Goal: Task Accomplishment & Management: Complete application form

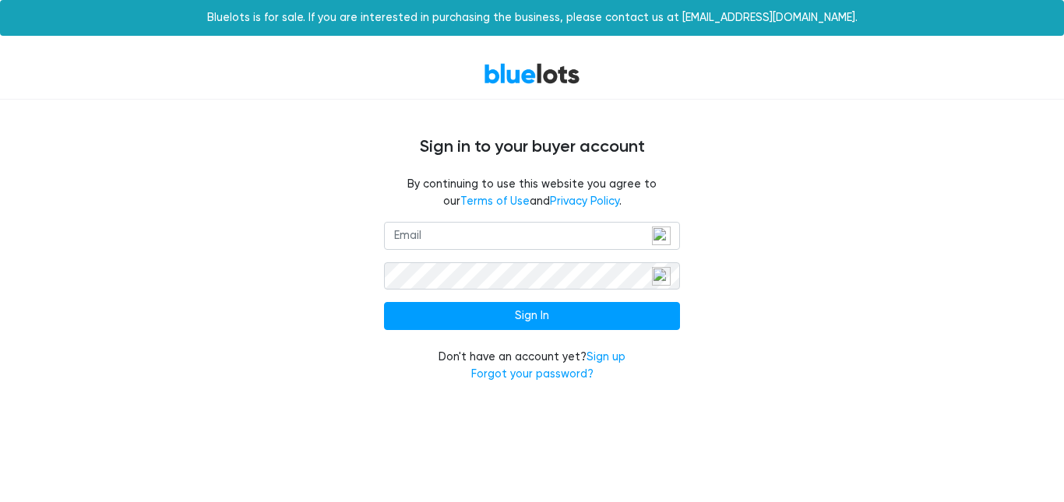
click at [104, 195] on div "By continuing to use this website you agree to our Terms of Use and Privacy Pol…" at bounding box center [532, 199] width 958 height 46
click at [455, 234] on input "email" at bounding box center [532, 236] width 296 height 28
paste input "skol04rs@gmail.com"
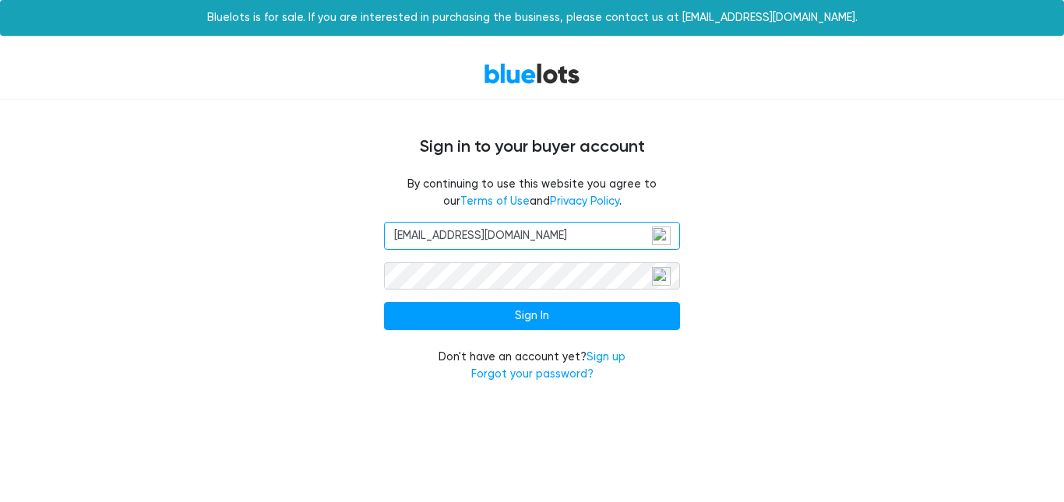
type input "skol04rs@gmail.com"
click at [104, 261] on div "skol04rs@gmail.com Sign In Don't have an account yet? Sign up Forgot your passw…" at bounding box center [532, 311] width 958 height 179
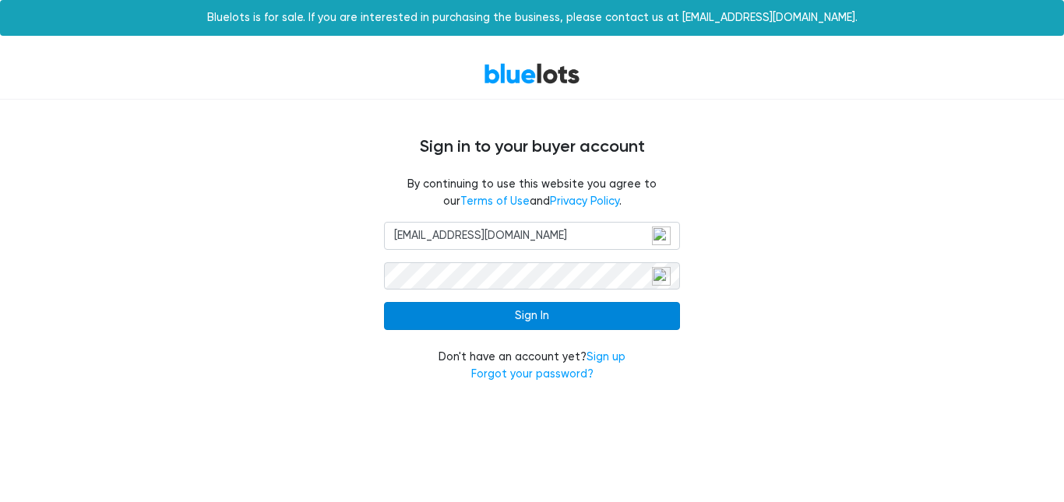
click at [494, 305] on input "Sign In" at bounding box center [532, 316] width 296 height 28
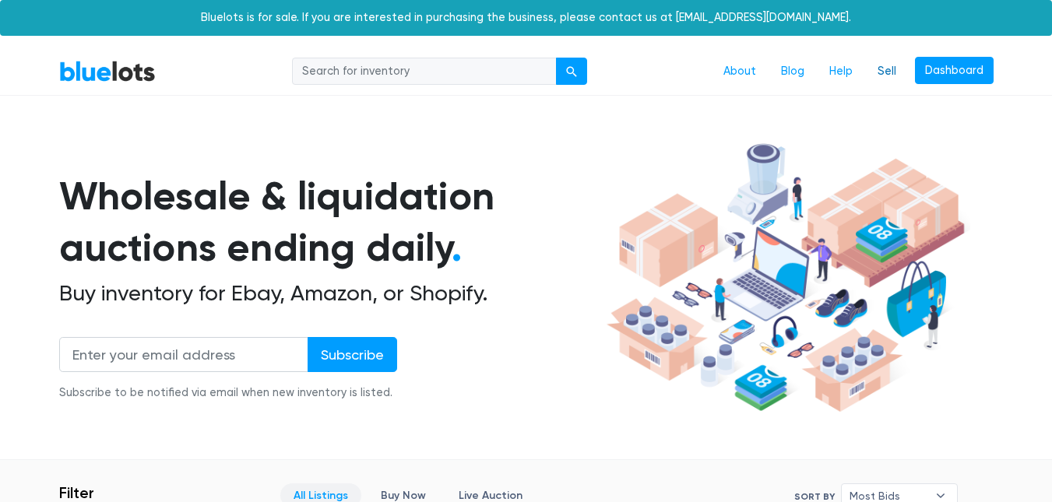
click at [881, 74] on link "Sell" at bounding box center [887, 72] width 44 height 30
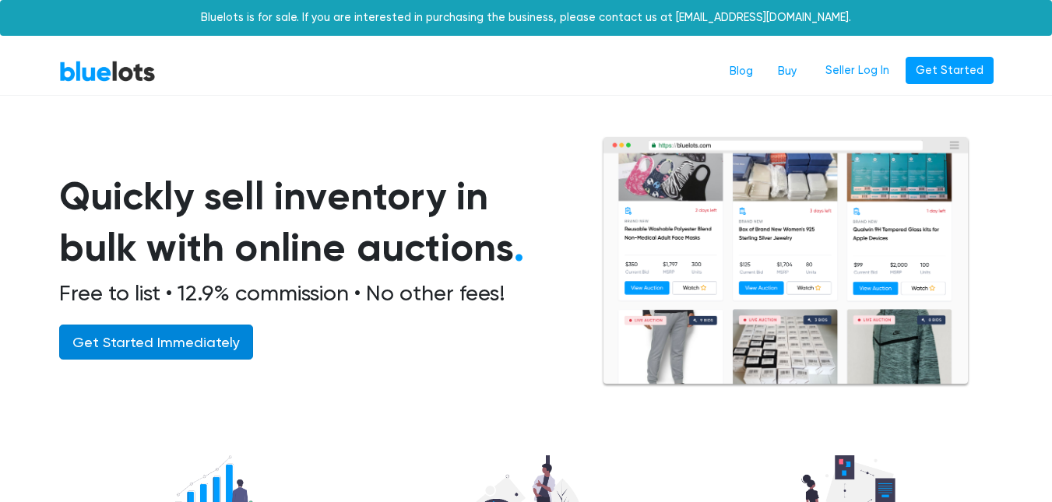
click at [180, 344] on link "Get Started Immediately" at bounding box center [156, 342] width 194 height 35
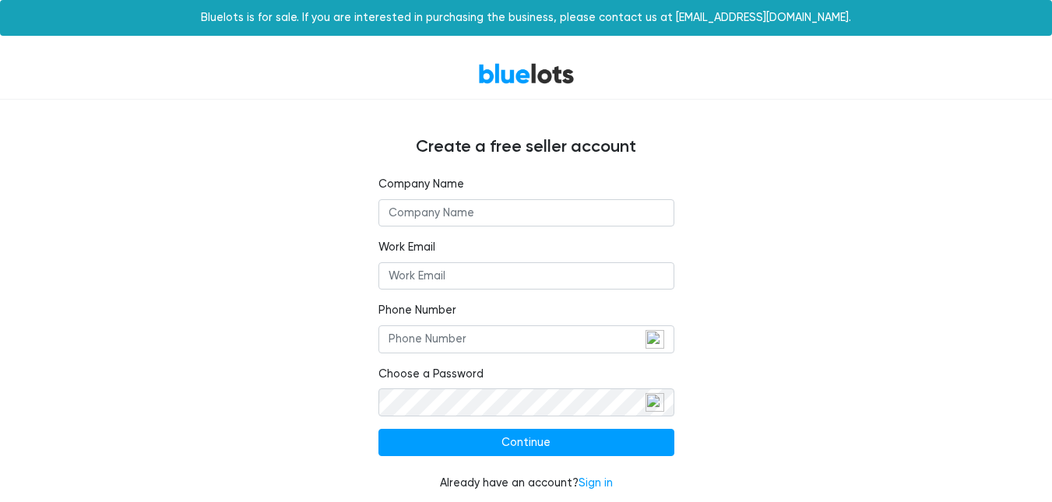
scroll to position [9, 0]
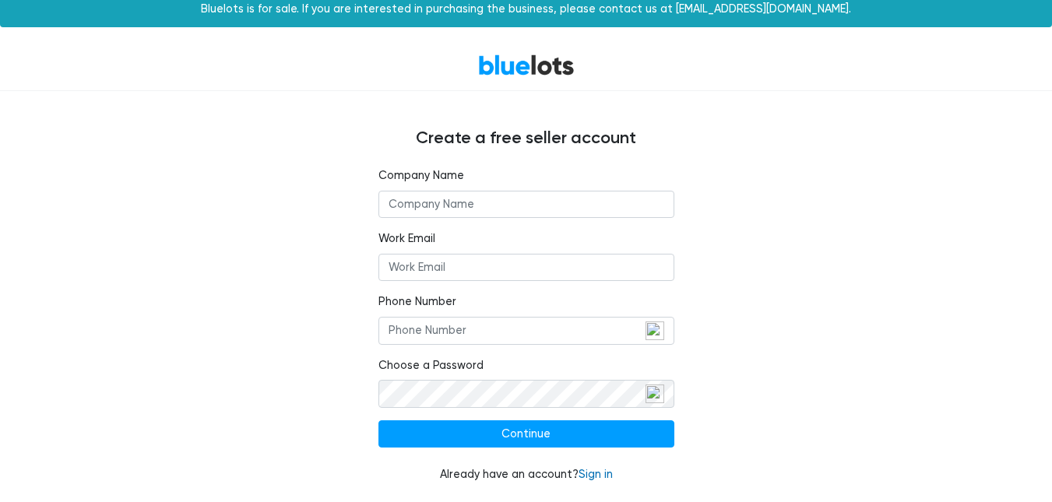
click at [596, 473] on link "Sign in" at bounding box center [595, 474] width 34 height 13
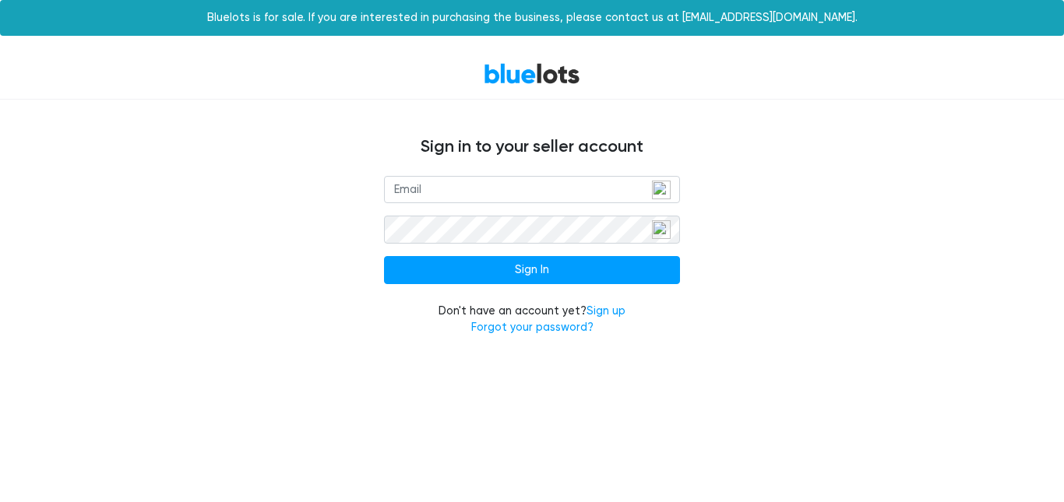
click at [112, 226] on div "Sign In Don't have an account yet? Sign up Forgot your password?" at bounding box center [532, 265] width 958 height 179
click at [547, 186] on input "email" at bounding box center [532, 190] width 296 height 28
paste input "[EMAIL_ADDRESS][DOMAIN_NAME]"
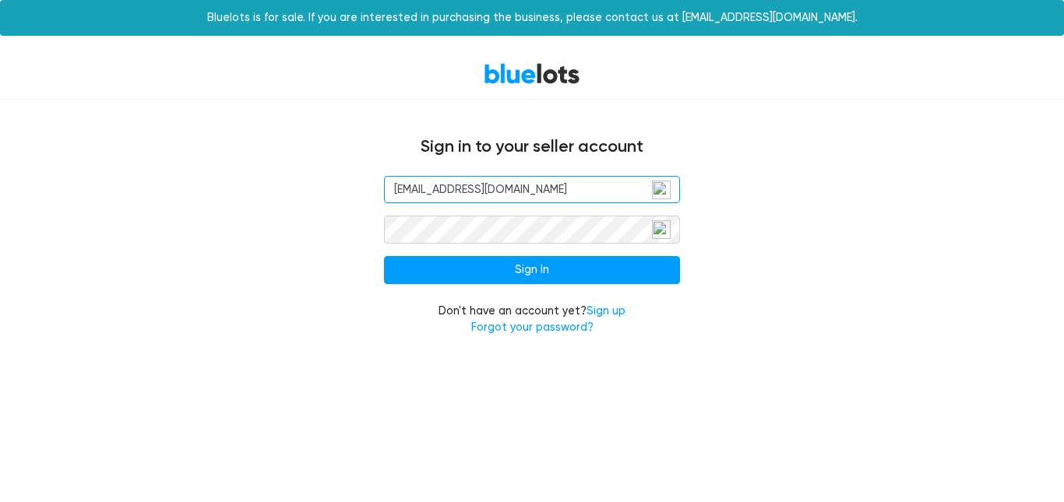
type input "[EMAIL_ADDRESS][DOMAIN_NAME]"
click at [125, 217] on div "rsproducts100@gmail.com Sign In Don't have an account yet? Sign up Forgot your …" at bounding box center [532, 265] width 958 height 179
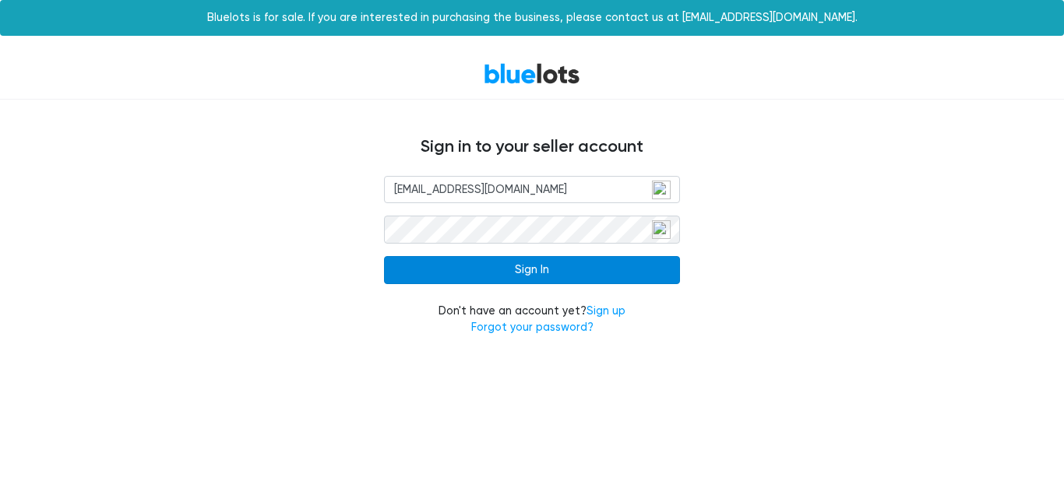
click at [502, 269] on input "Sign In" at bounding box center [532, 270] width 296 height 28
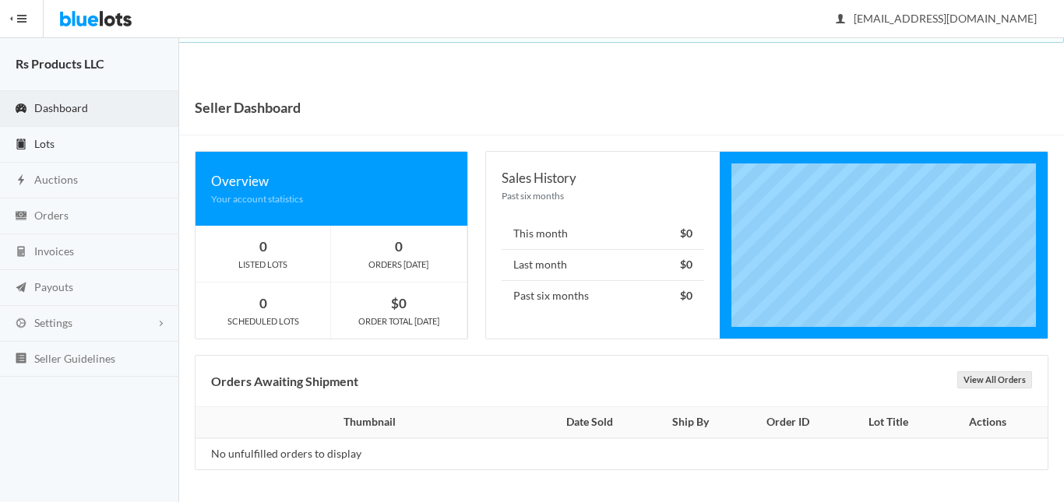
click at [69, 142] on link "Lots" at bounding box center [89, 145] width 179 height 36
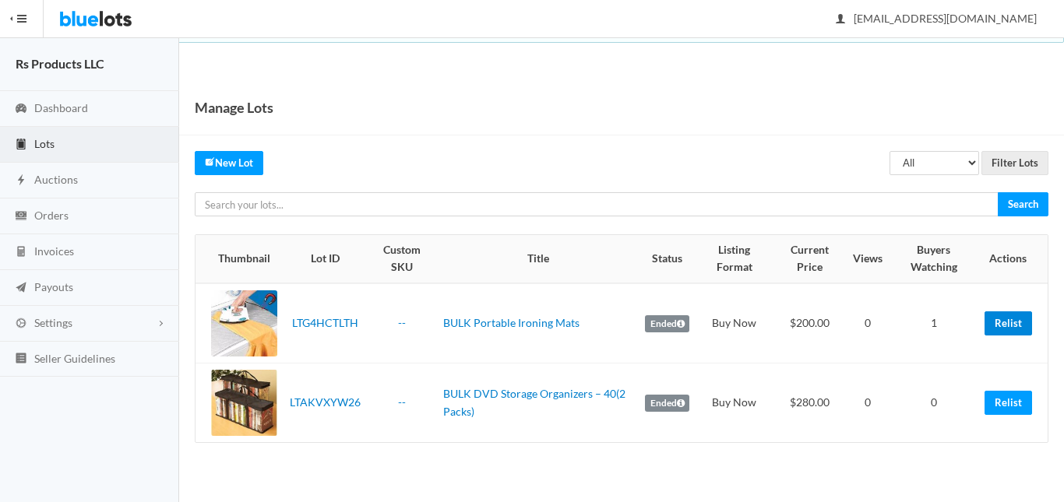
click at [1011, 319] on link "Relist" at bounding box center [1007, 323] width 47 height 24
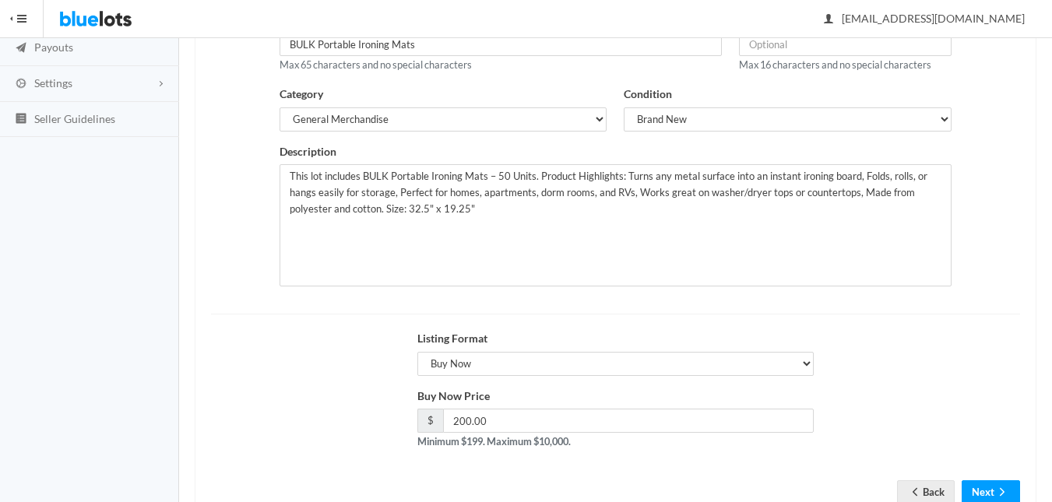
scroll to position [213, 0]
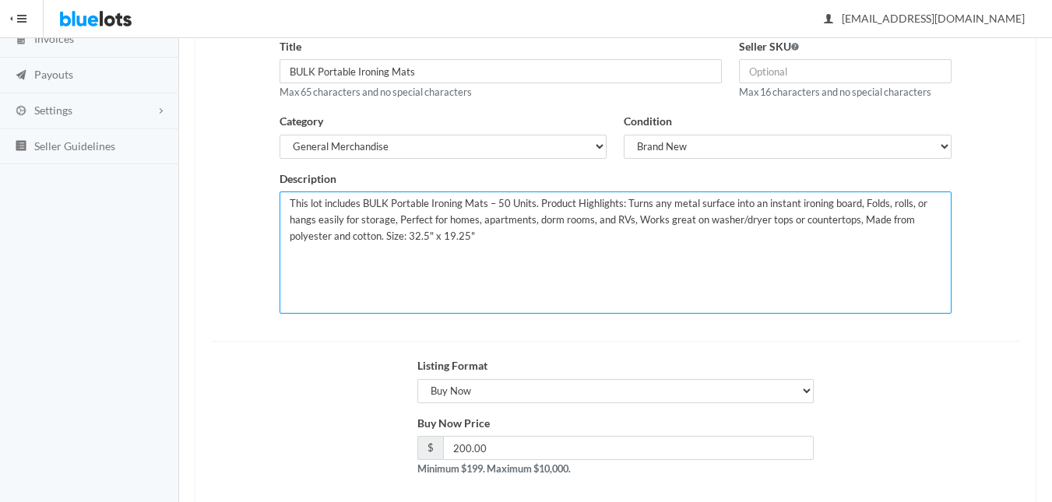
click at [543, 242] on textarea "This lot includes BULK Portable Ironing Mats – 50 Units. Product Highlights: Tu…" at bounding box center [615, 253] width 671 height 122
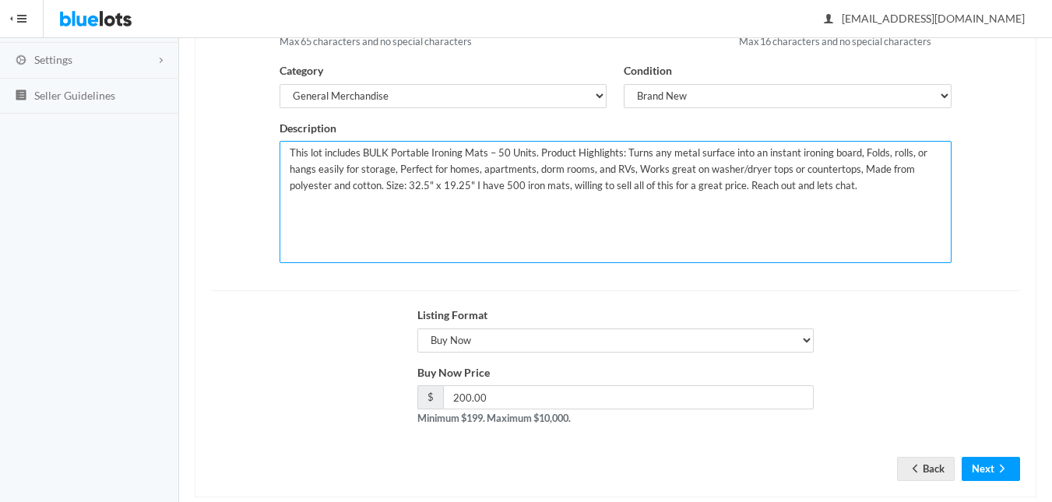
scroll to position [290, 0]
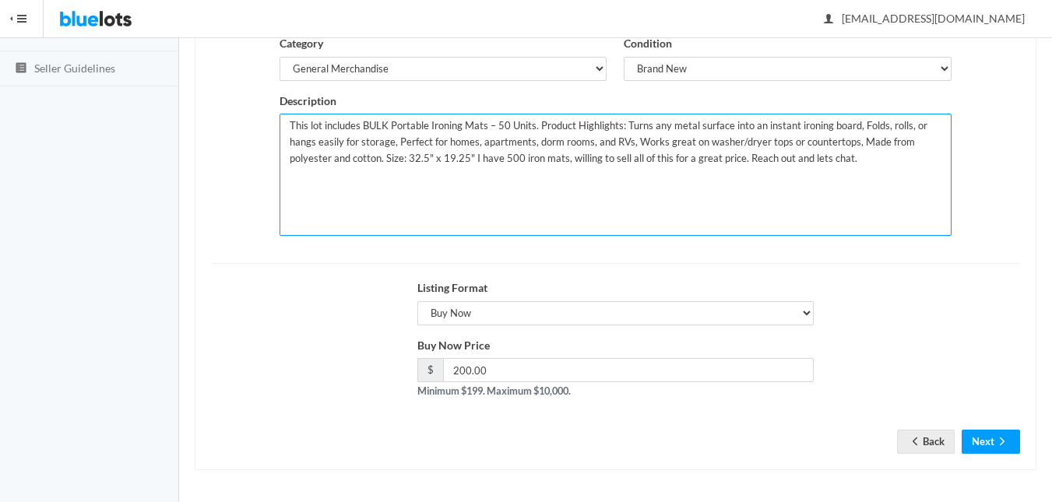
type textarea "This lot includes BULK Portable Ironing Mats – 50 Units. Product Highlights: Tu…"
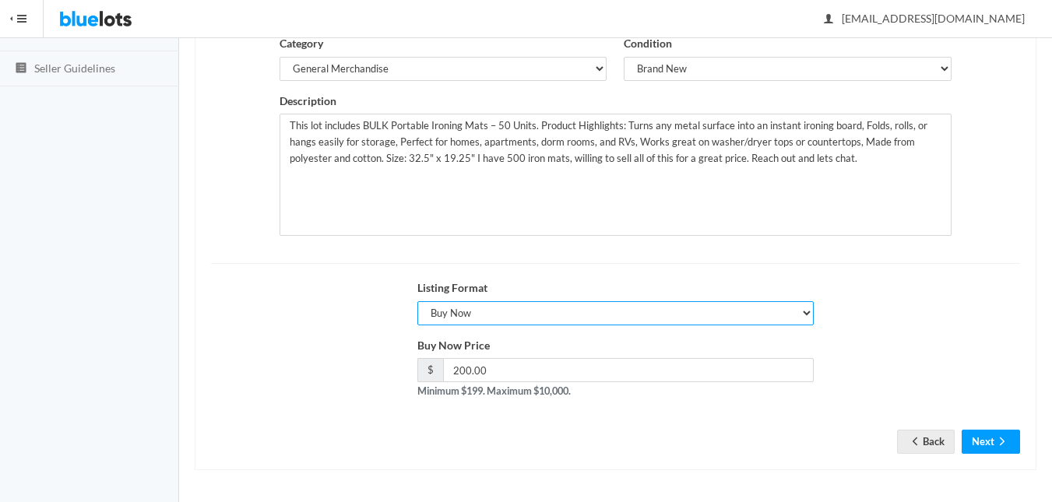
click at [803, 316] on select "Choose a listing format Auction Buy Now" at bounding box center [615, 313] width 396 height 24
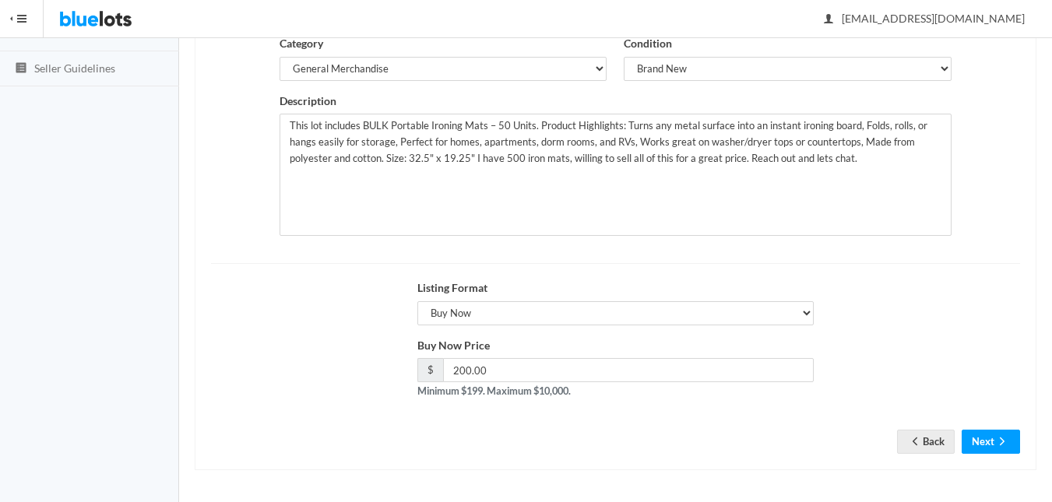
click at [952, 309] on div "Listing Format Choose a listing format Auction Buy Now" at bounding box center [615, 309] width 826 height 58
click at [989, 445] on button "Next" at bounding box center [991, 442] width 58 height 24
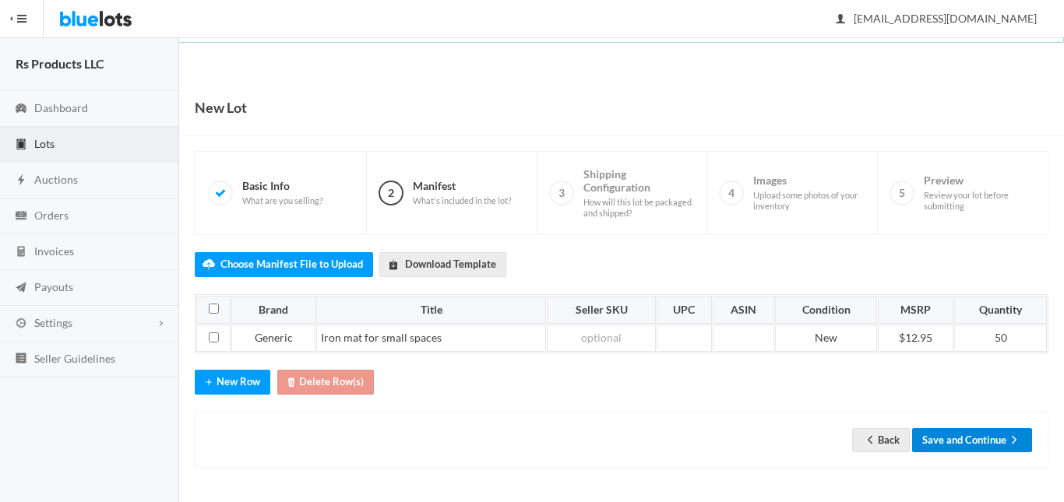
click at [980, 435] on button "Save and Continue" at bounding box center [972, 440] width 120 height 24
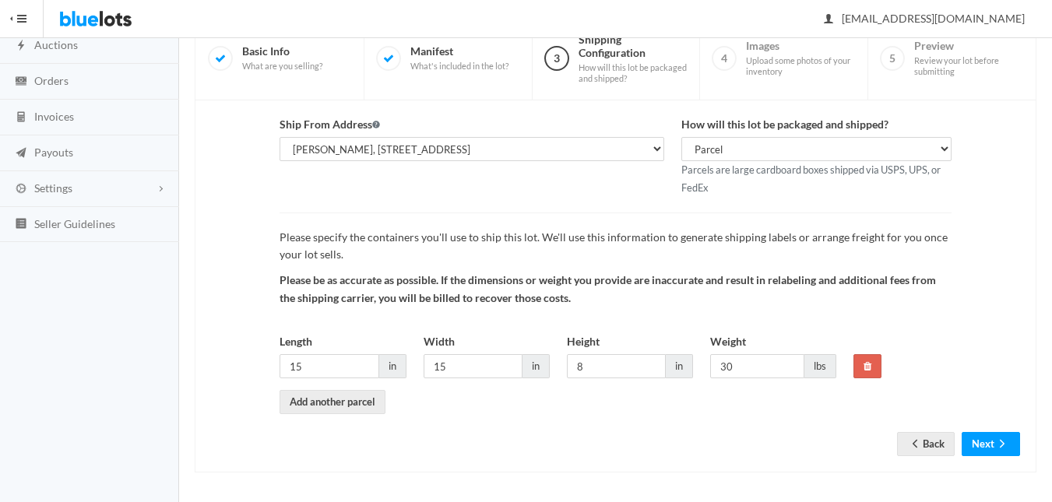
scroll to position [137, 0]
click at [993, 445] on button "Next" at bounding box center [991, 442] width 58 height 24
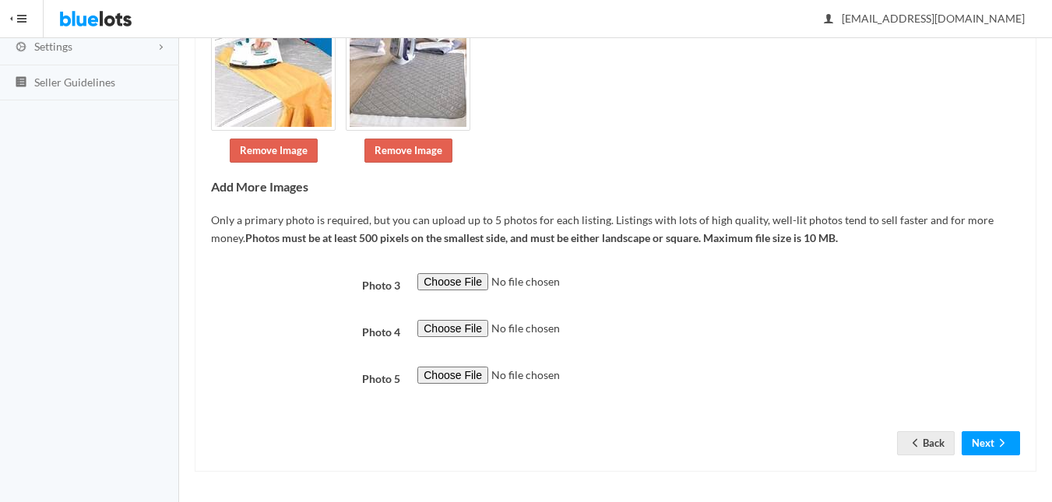
scroll to position [278, 0]
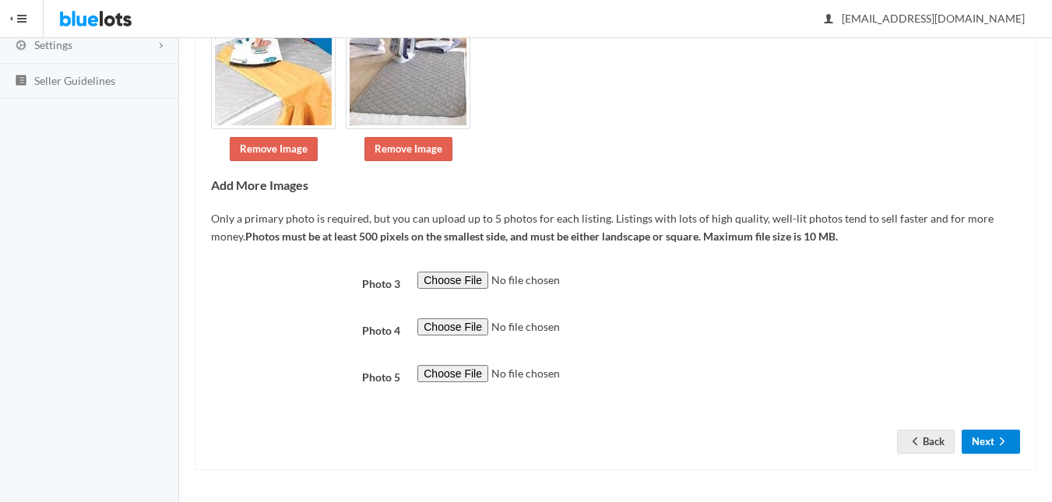
click at [986, 436] on button "Next" at bounding box center [991, 442] width 58 height 24
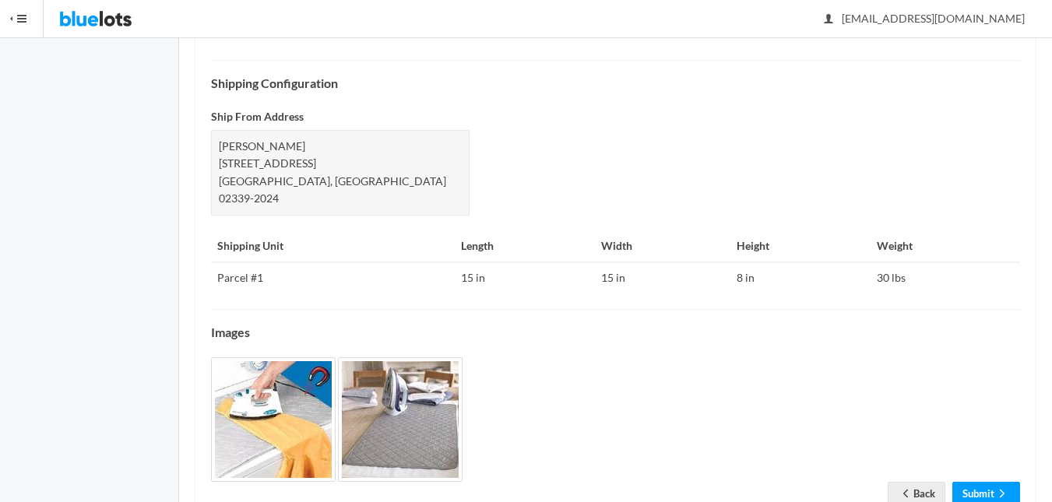
scroll to position [679, 0]
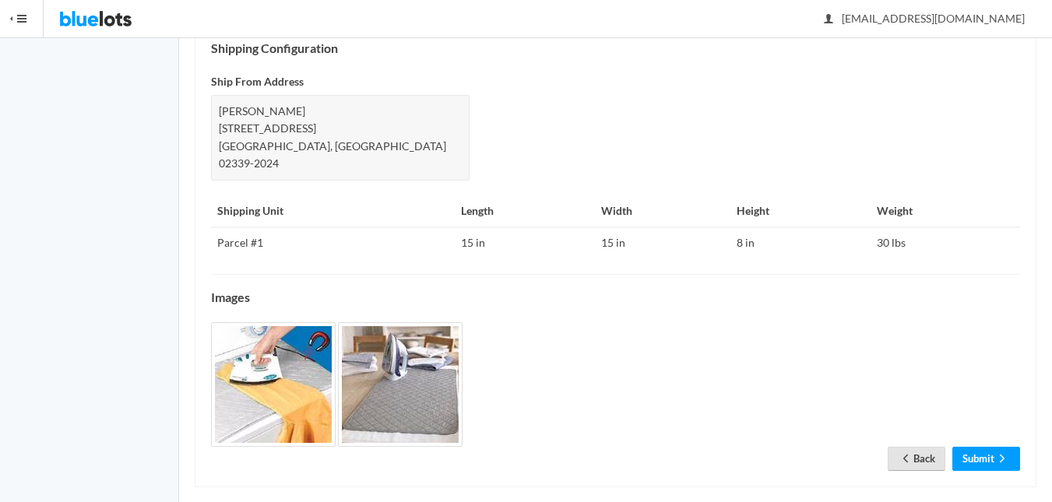
click at [926, 447] on link "Back" at bounding box center [917, 459] width 58 height 24
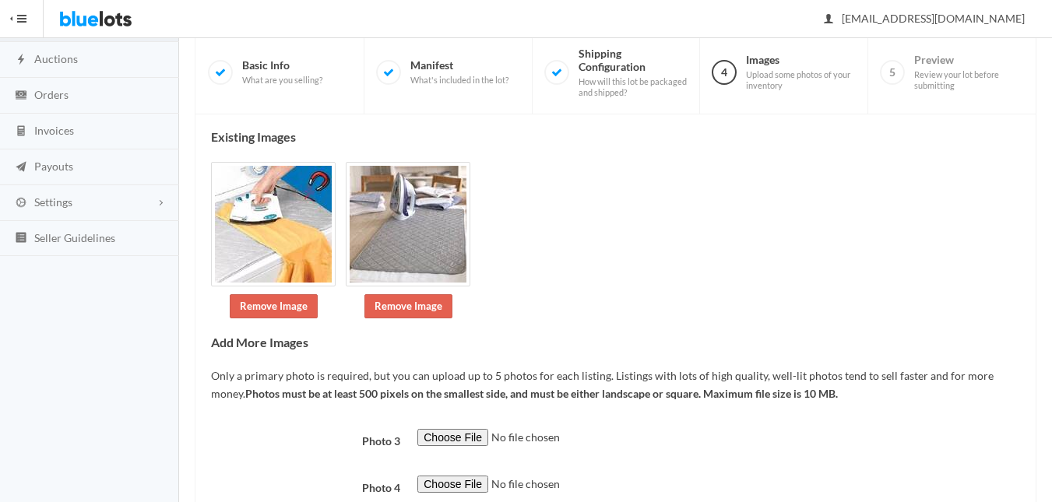
scroll to position [278, 0]
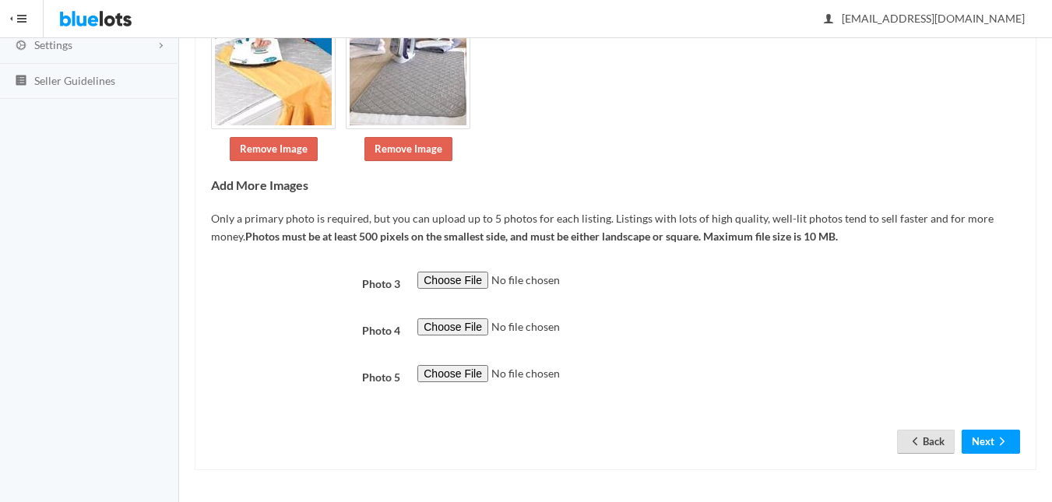
click at [916, 431] on link "Back" at bounding box center [926, 442] width 58 height 24
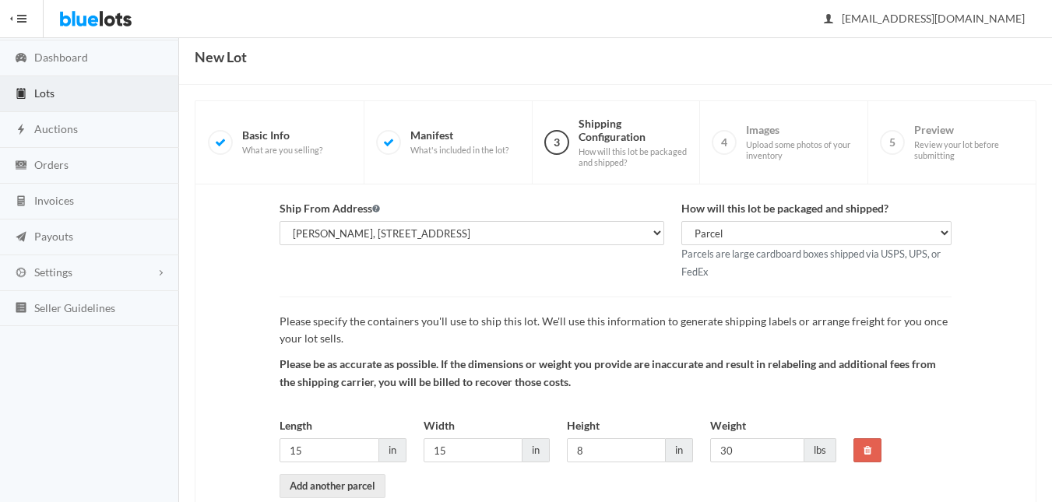
scroll to position [78, 0]
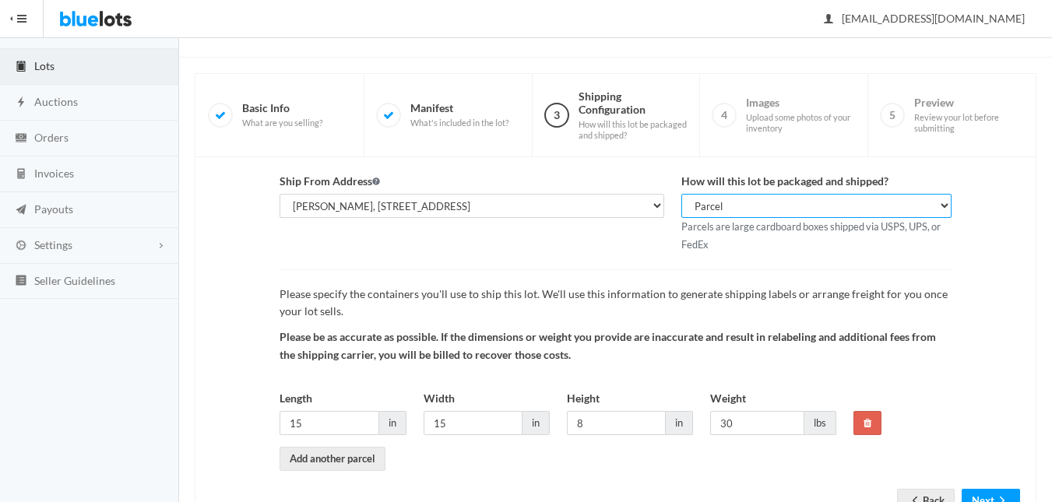
click at [948, 207] on select "Parcel Pallet Truckload" at bounding box center [815, 206] width 269 height 24
click at [681, 194] on select "Parcel Pallet Truckload" at bounding box center [815, 206] width 269 height 24
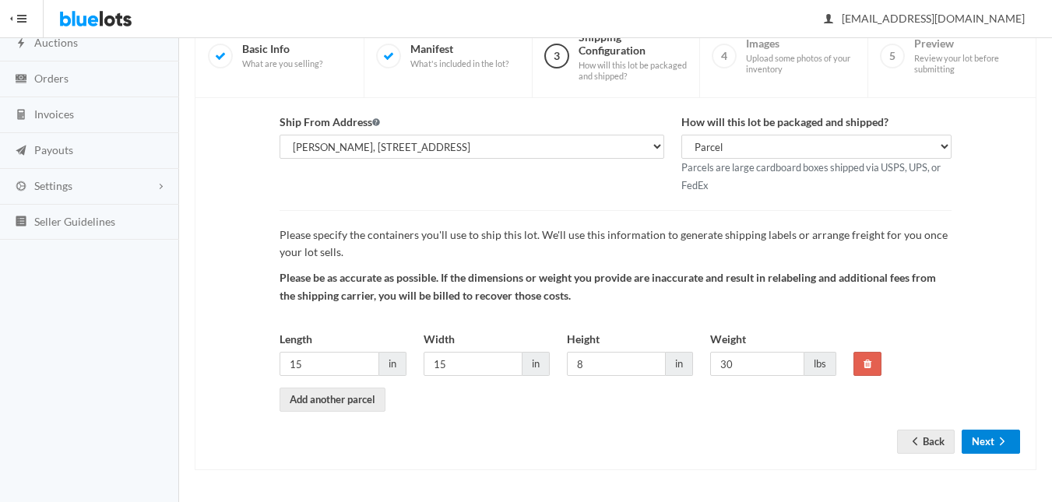
click at [994, 440] on icon "arrow forward" at bounding box center [1002, 441] width 16 height 12
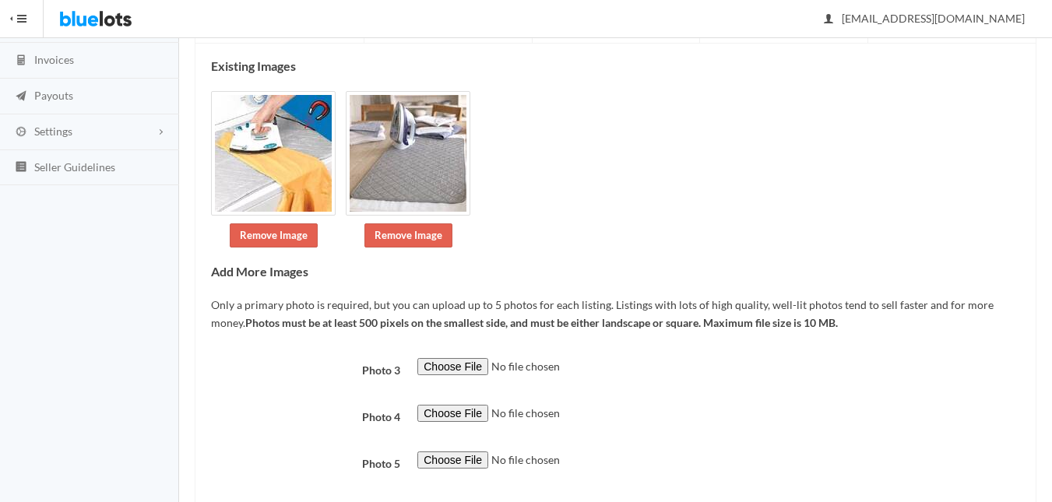
scroll to position [278, 0]
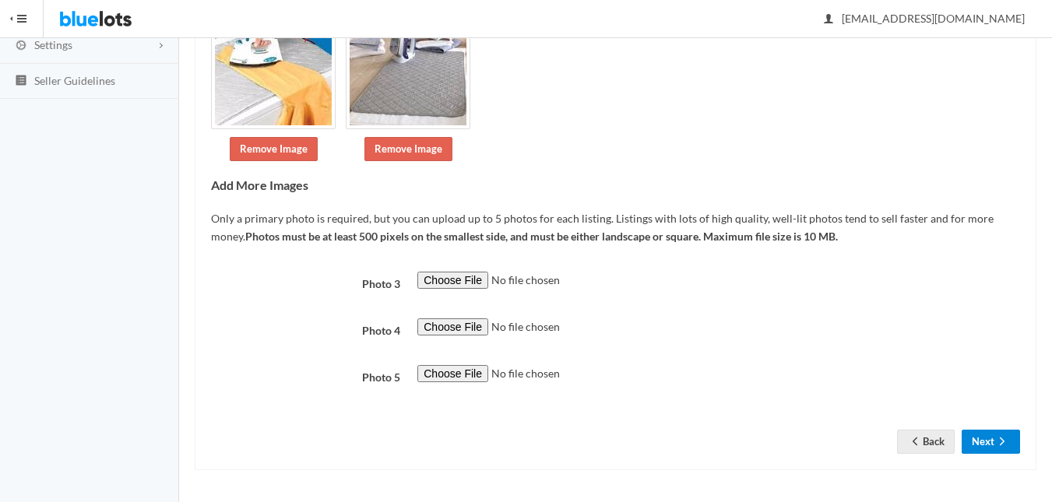
click at [981, 442] on button "Next" at bounding box center [991, 442] width 58 height 24
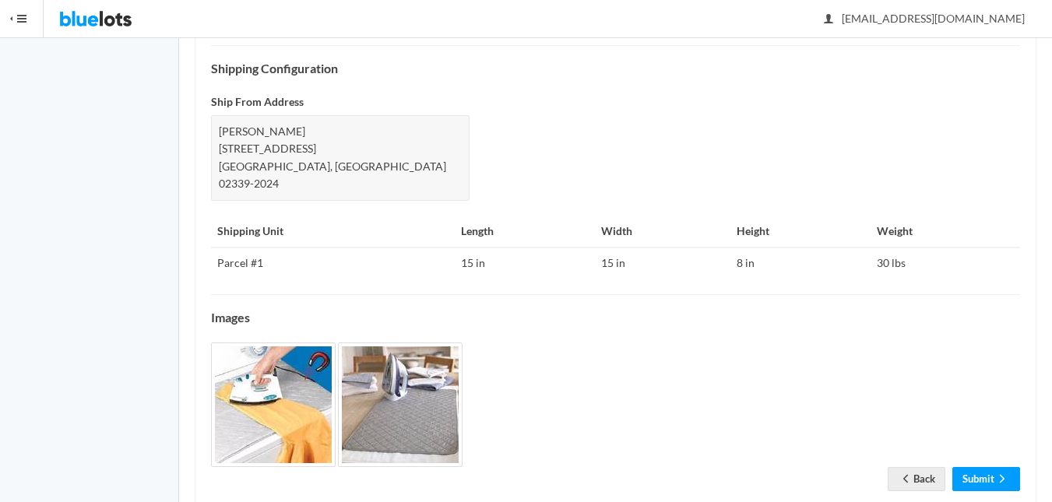
scroll to position [679, 0]
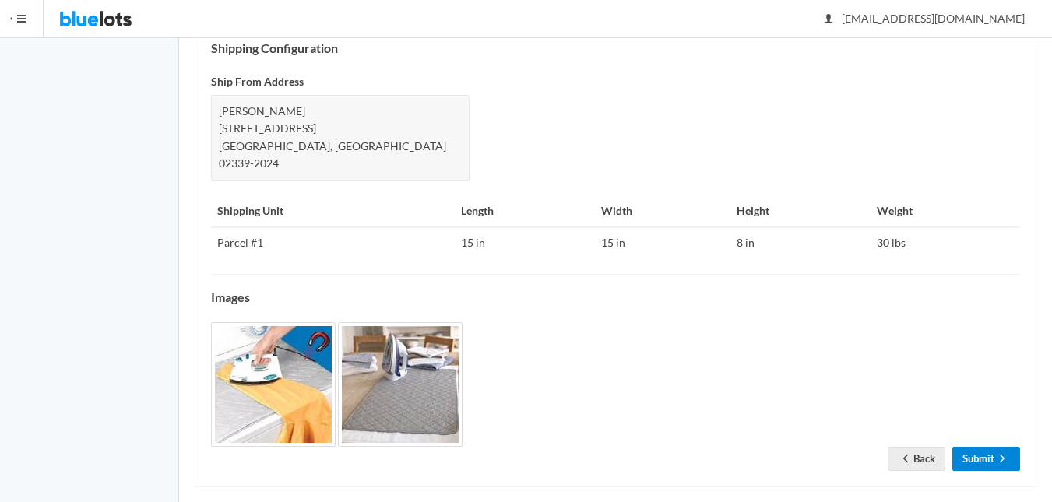
click at [1002, 447] on link "Submit" at bounding box center [986, 459] width 68 height 24
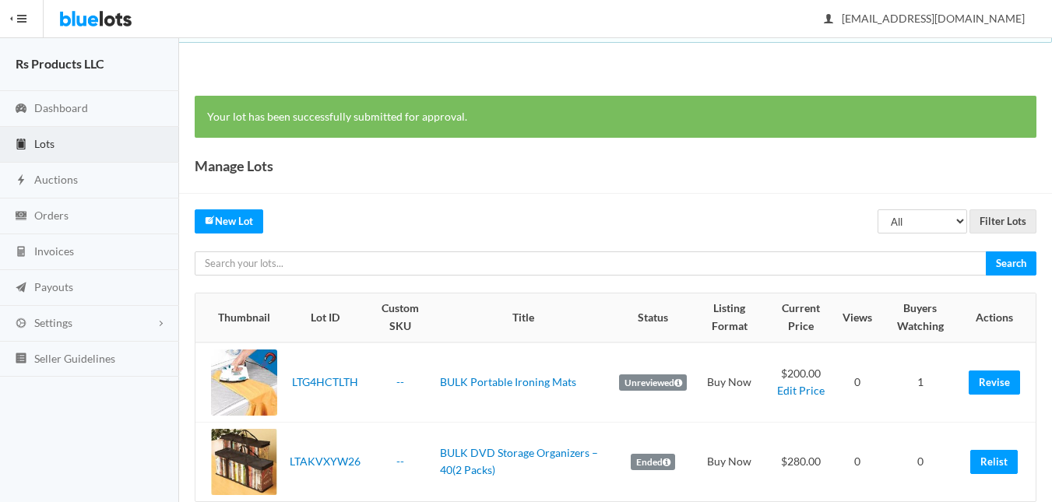
scroll to position [31, 0]
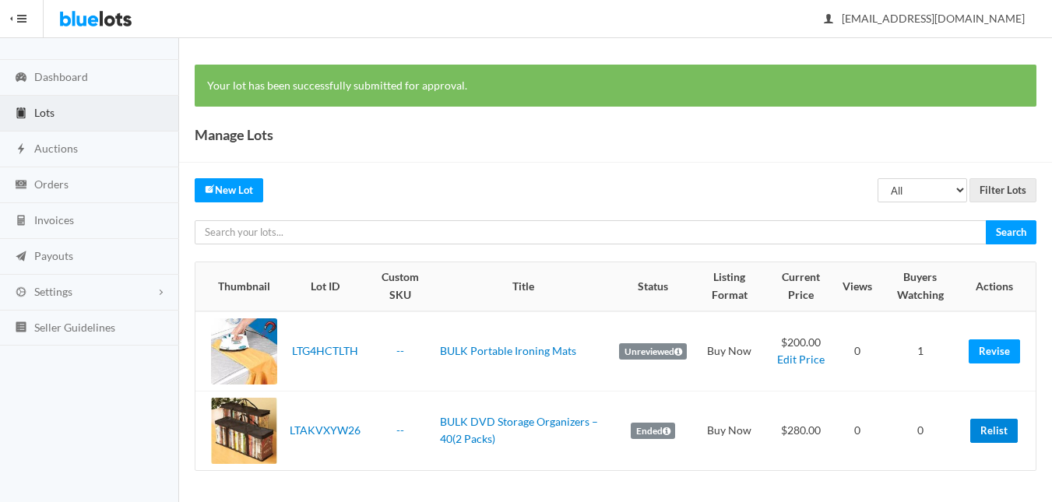
click at [990, 427] on link "Relist" at bounding box center [993, 431] width 47 height 24
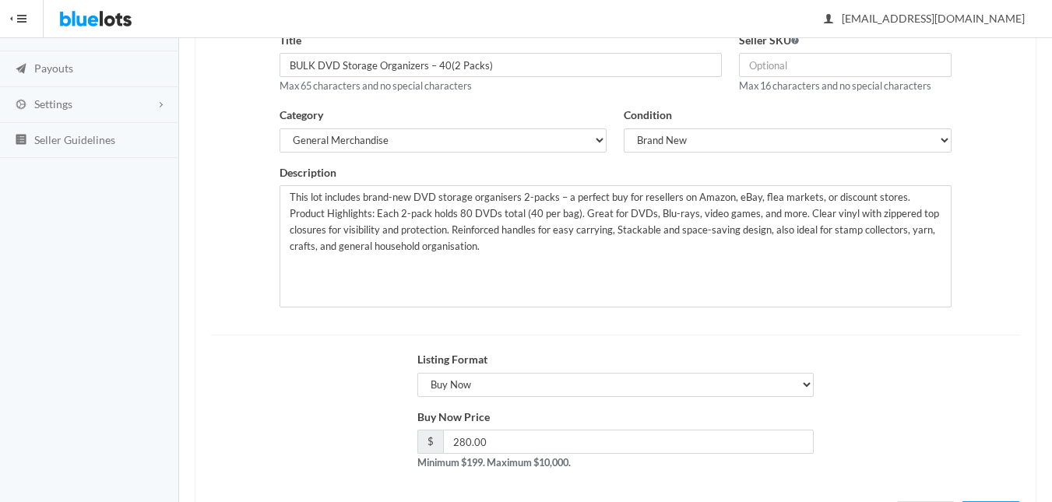
scroll to position [290, 0]
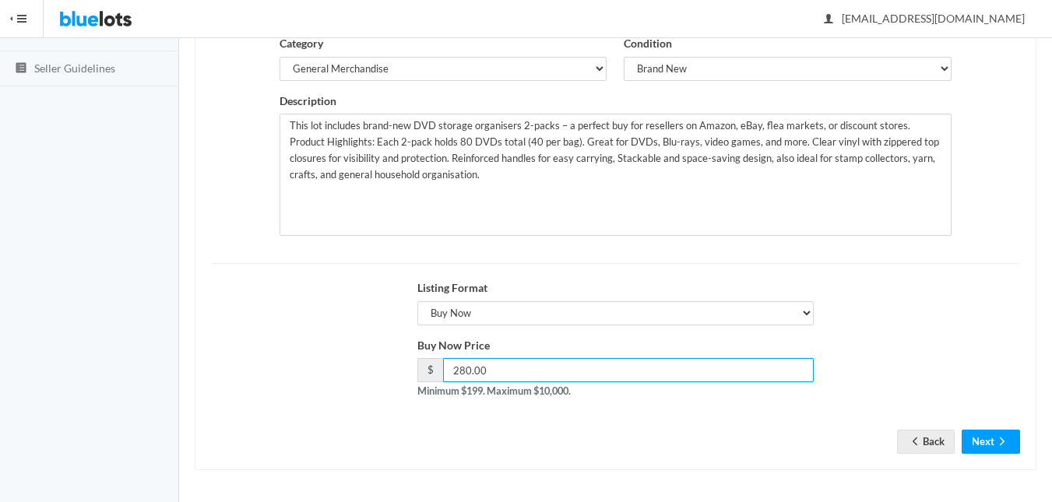
click at [609, 368] on input "280.00" at bounding box center [628, 370] width 371 height 24
type input "200.00"
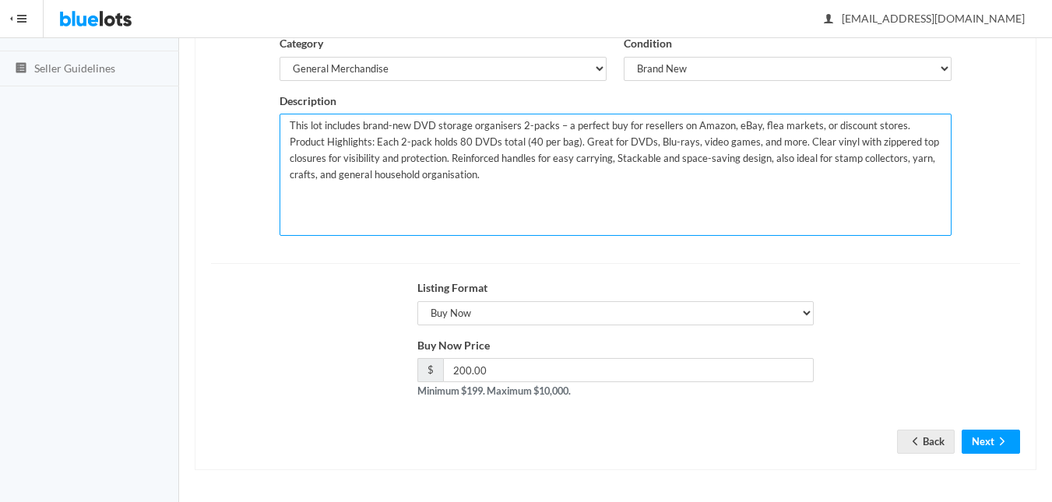
click at [574, 191] on textarea "This lot includes brand-new DVD storage organisers 2-packs – a perfect buy for …" at bounding box center [615, 175] width 671 height 122
drag, startPoint x: 485, startPoint y: 127, endPoint x: 463, endPoint y: 197, distance: 73.4
click at [463, 197] on textarea "This lot includes brand-new DVD storage organisers 2-packs – a perfect buy for …" at bounding box center [615, 175] width 671 height 122
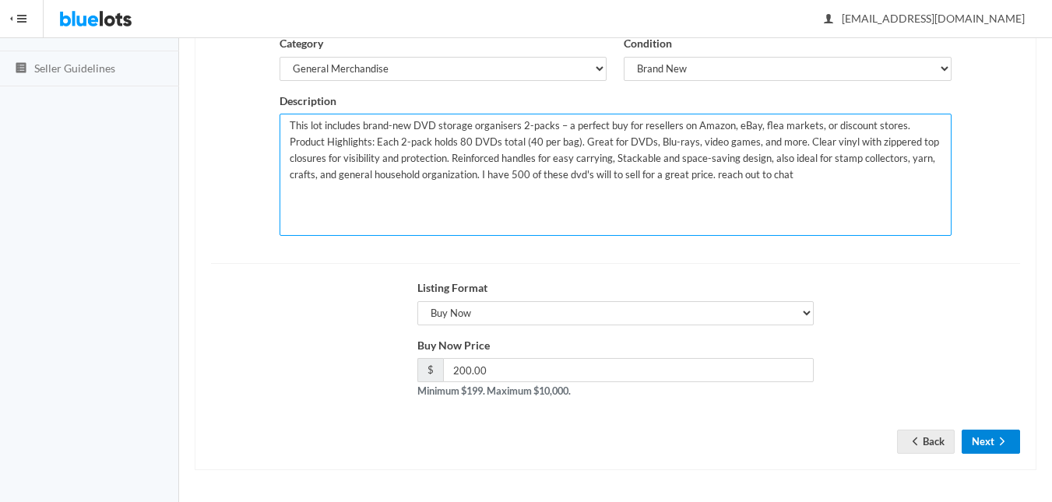
type textarea "This lot includes brand-new DVD storage organisers 2-packs – a perfect buy for …"
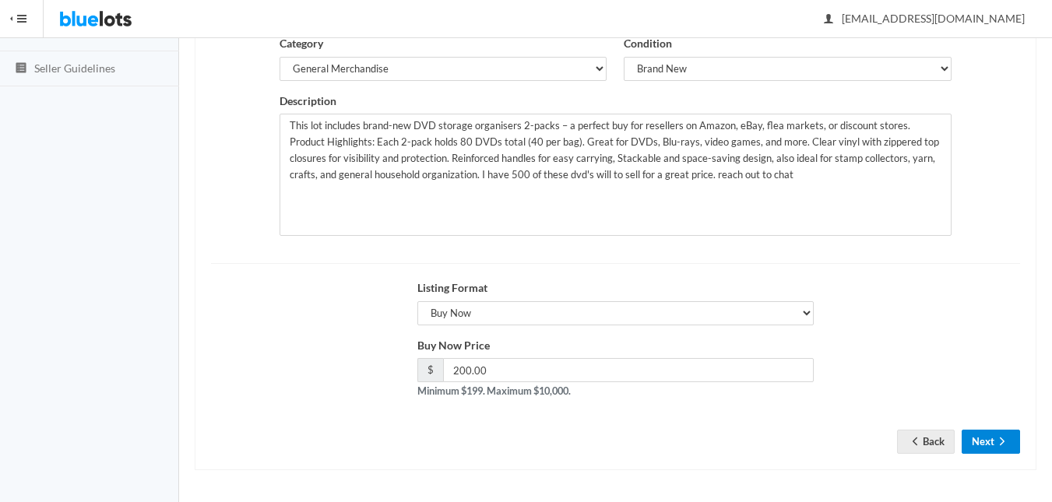
click at [999, 442] on icon "arrow forward" at bounding box center [1002, 441] width 16 height 12
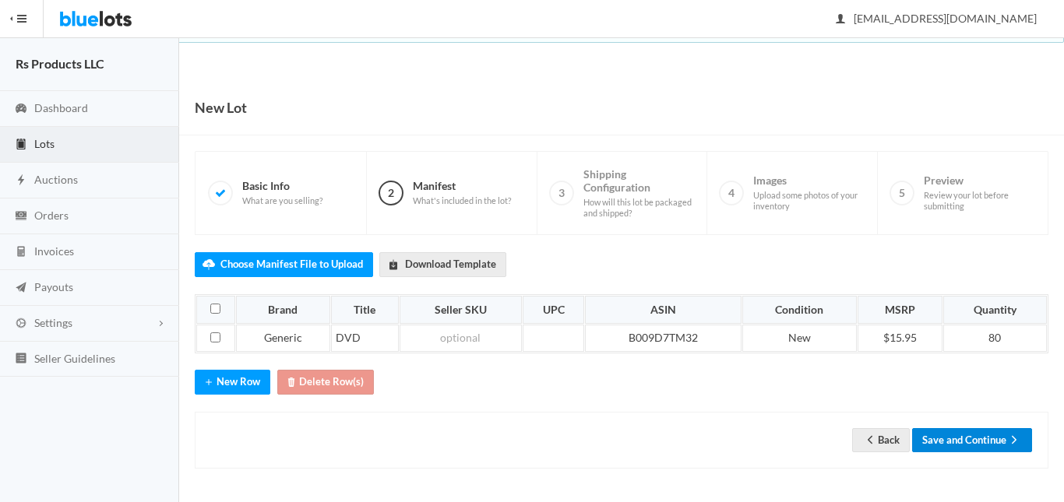
click at [955, 440] on button "Save and Continue" at bounding box center [972, 440] width 120 height 24
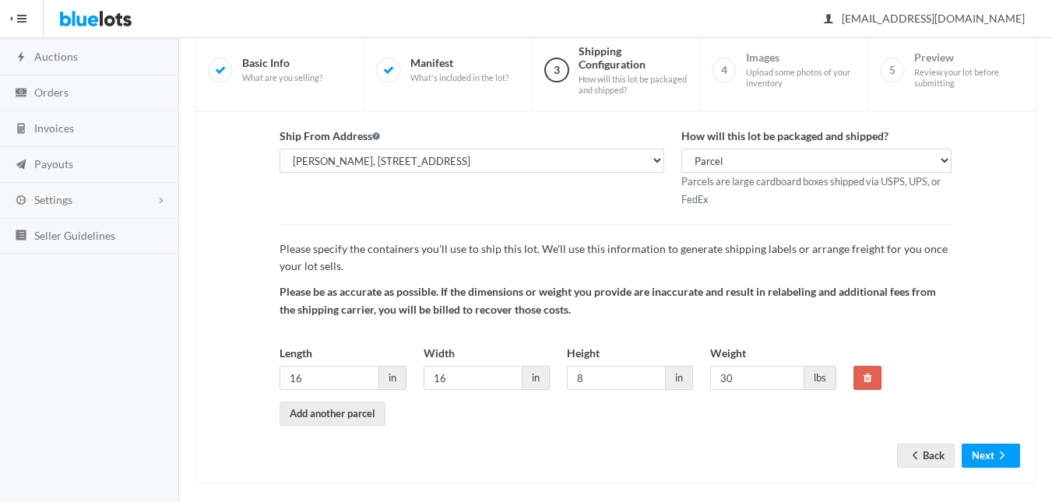
scroll to position [137, 0]
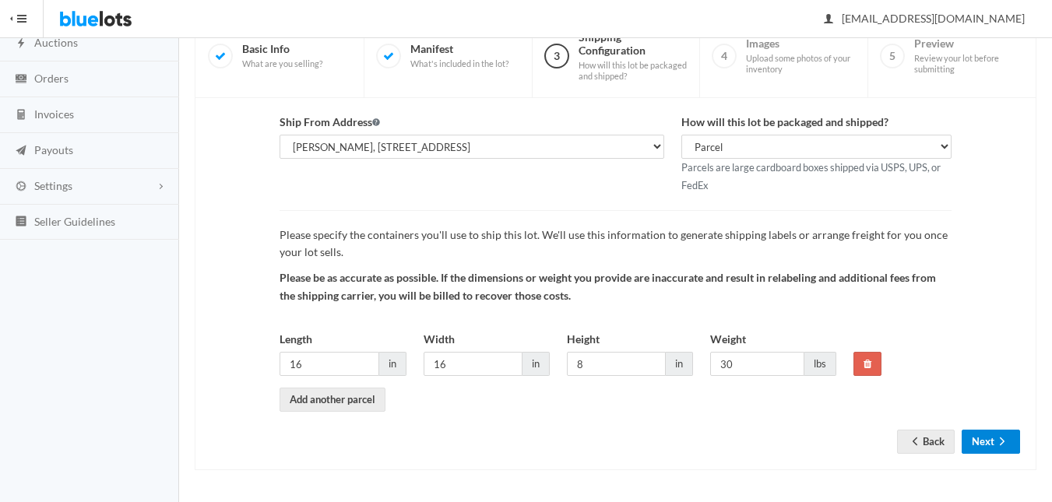
click at [996, 443] on icon "arrow forward" at bounding box center [1002, 441] width 16 height 12
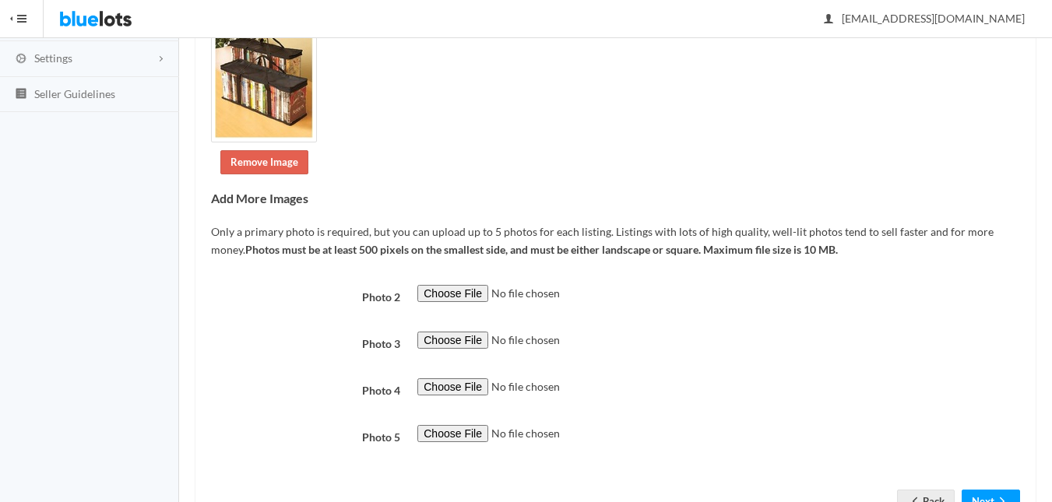
scroll to position [311, 0]
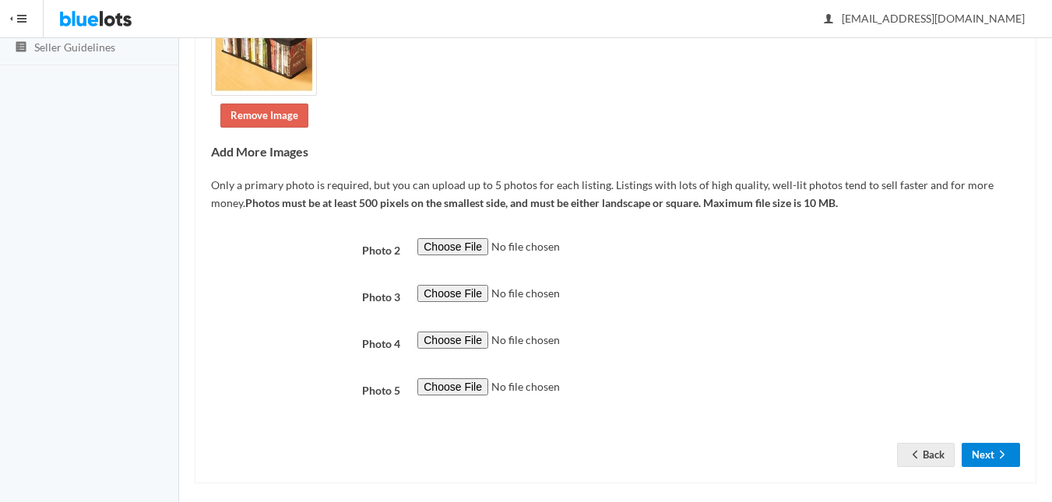
click at [993, 447] on button "Next" at bounding box center [991, 455] width 58 height 24
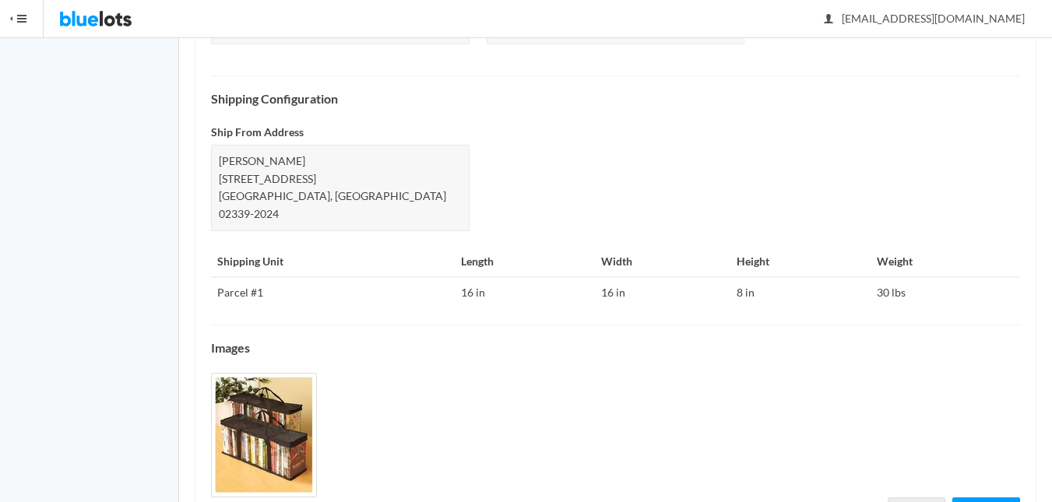
scroll to position [696, 0]
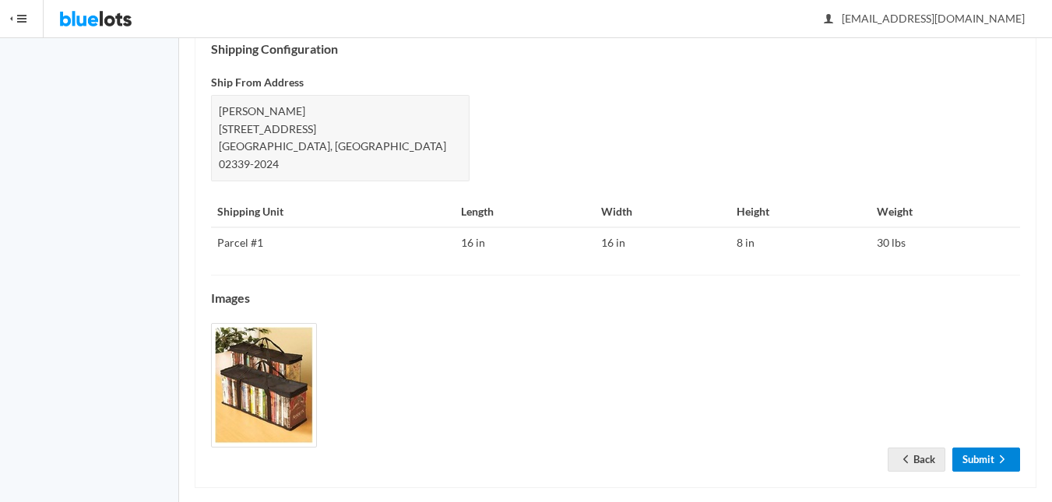
click at [980, 448] on link "Submit" at bounding box center [986, 460] width 68 height 24
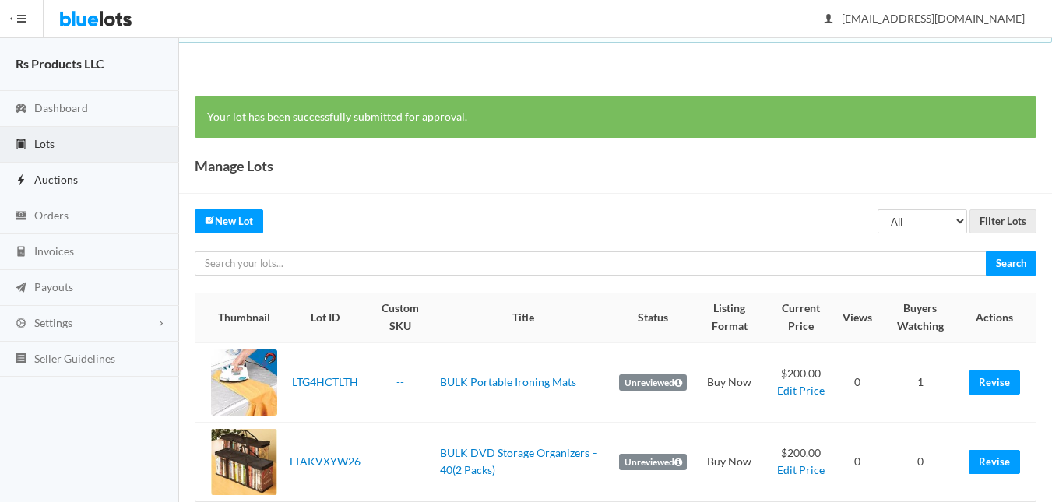
click at [88, 178] on link "Auctions" at bounding box center [89, 181] width 179 height 36
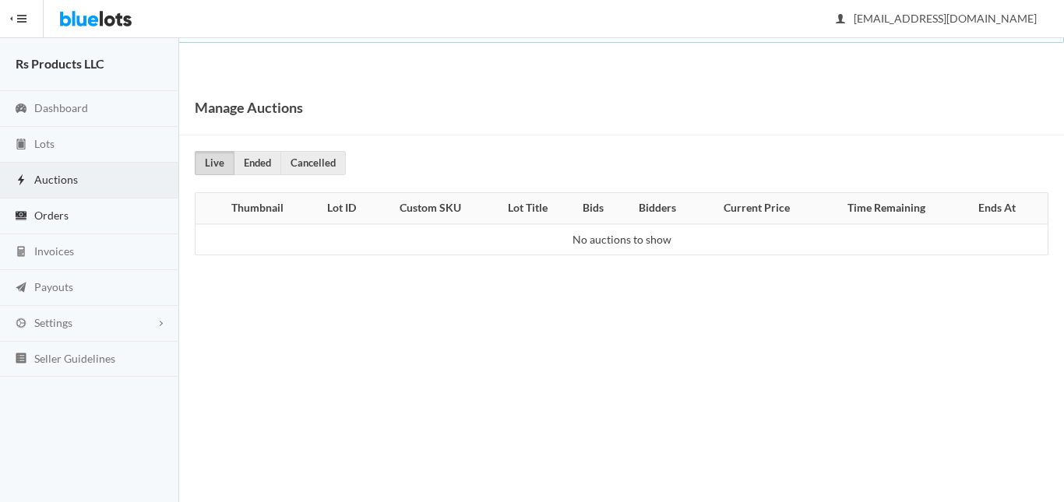
click at [97, 213] on link "Orders" at bounding box center [89, 217] width 179 height 36
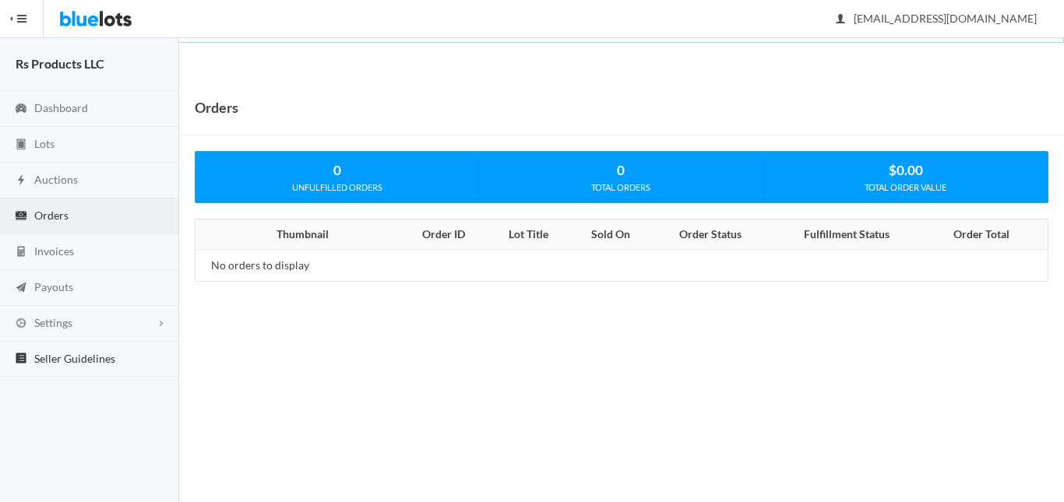
click at [70, 352] on span "Seller Guidelines" at bounding box center [74, 358] width 81 height 13
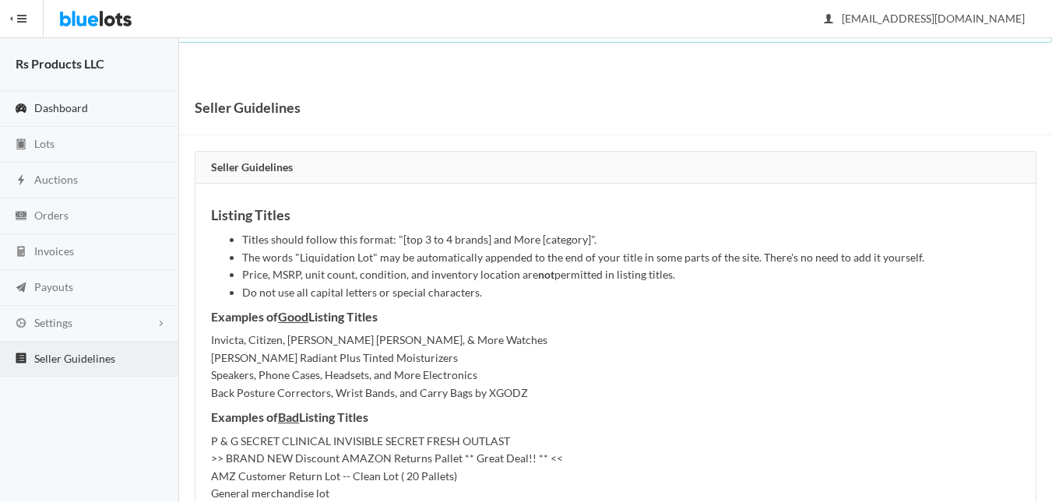
click at [67, 106] on span "Dashboard" at bounding box center [61, 107] width 54 height 13
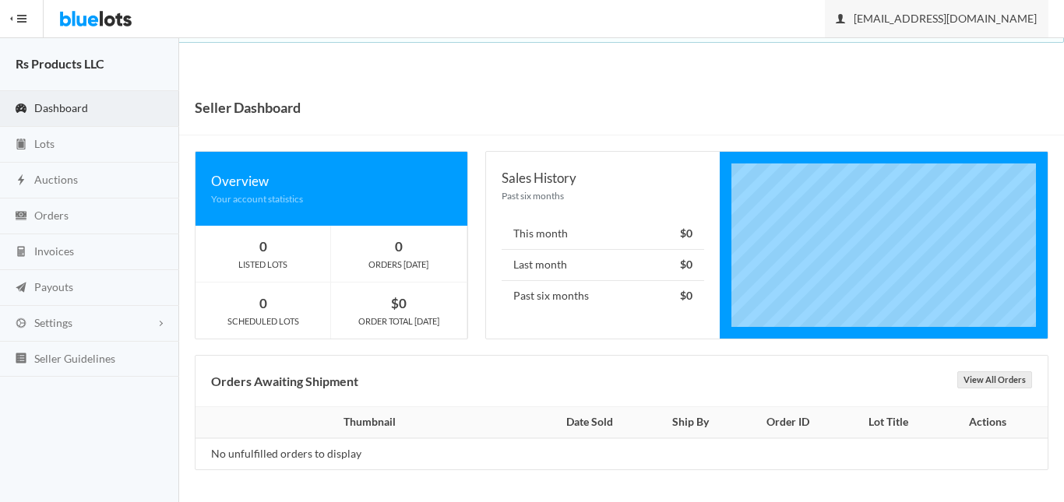
click at [1018, 17] on span "[EMAIL_ADDRESS][DOMAIN_NAME]" at bounding box center [936, 18] width 200 height 13
click at [982, 49] on link "Sign Out" at bounding box center [985, 54] width 123 height 24
